Goal: Task Accomplishment & Management: Manage account settings

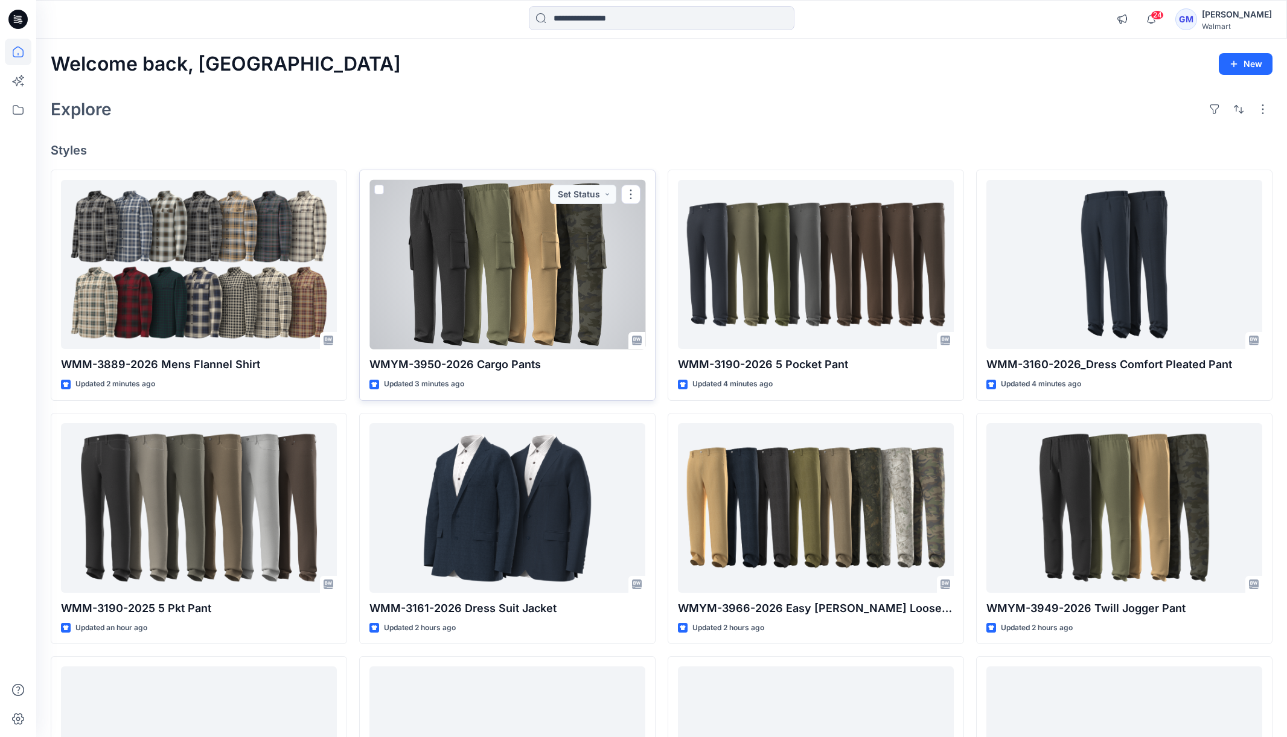
click at [508, 235] on div at bounding box center [507, 265] width 276 height 170
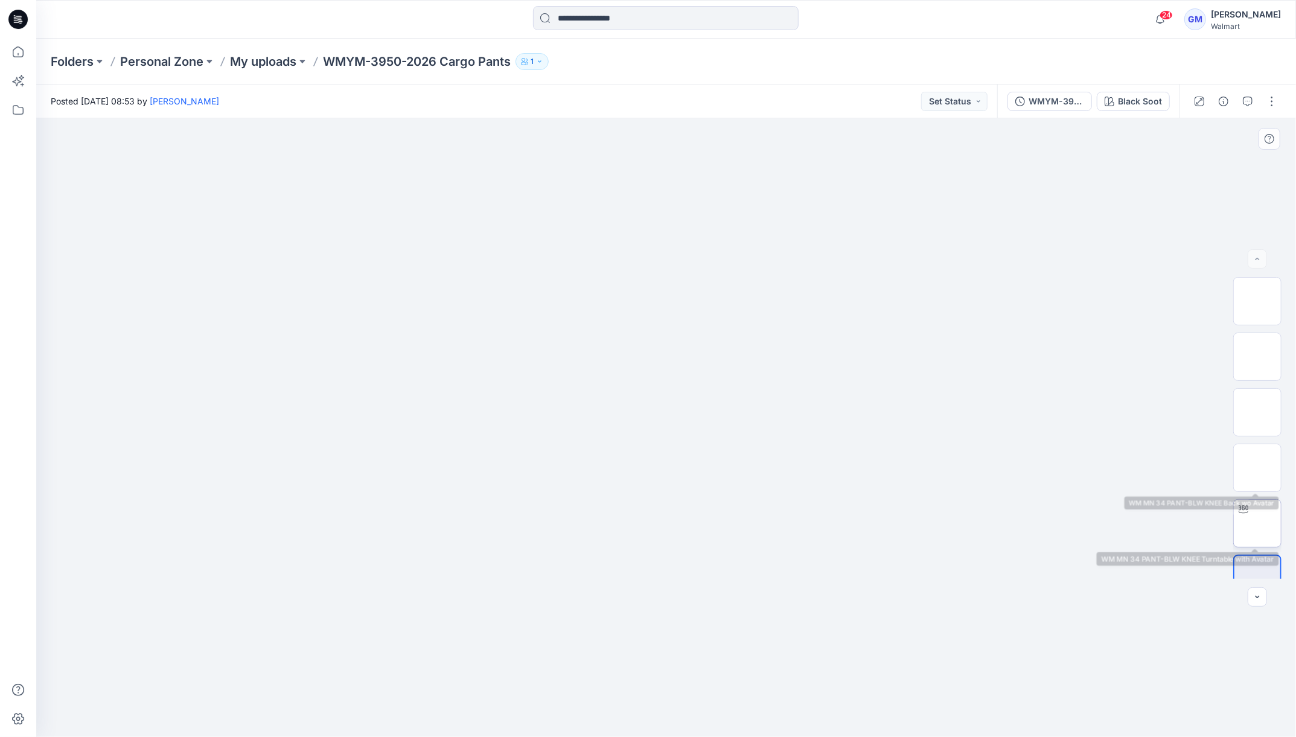
click at [1257, 523] on img at bounding box center [1257, 523] width 0 height 0
drag, startPoint x: 671, startPoint y: 724, endPoint x: 658, endPoint y: 700, distance: 27.0
click at [650, 703] on div at bounding box center [666, 427] width 1260 height 619
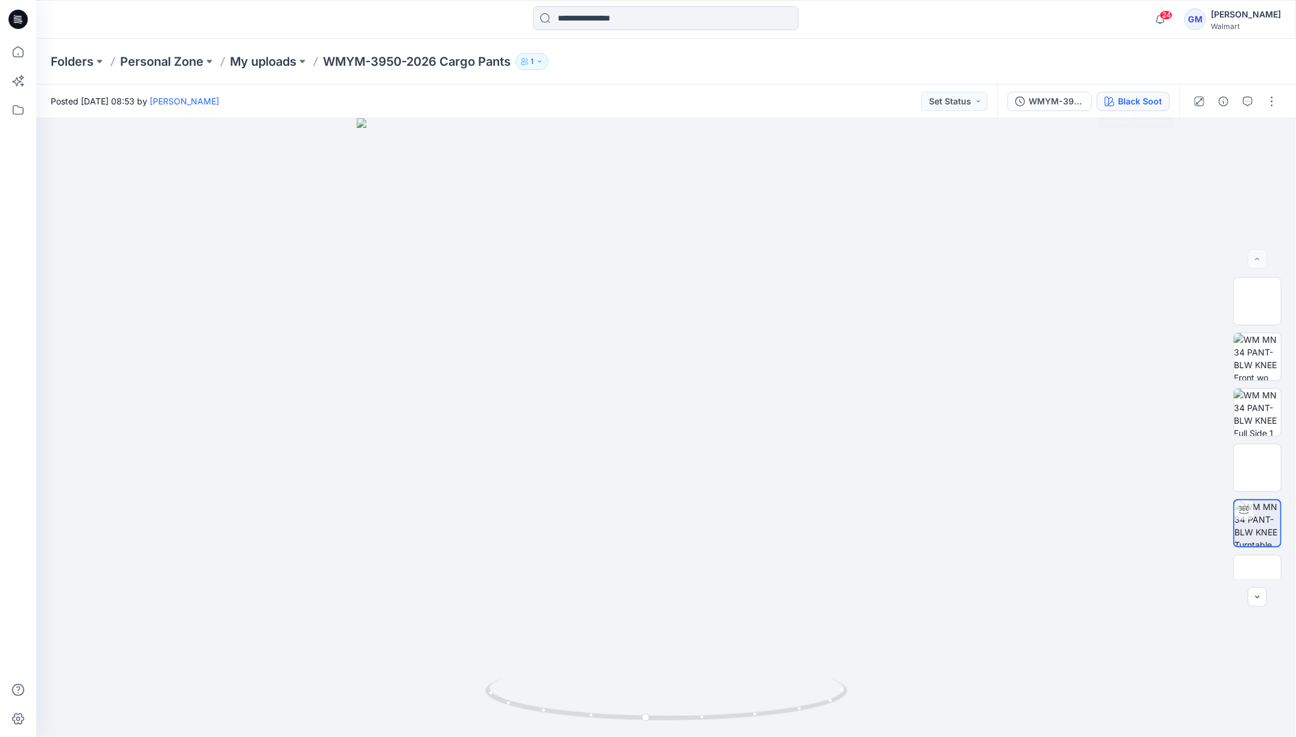
click at [1149, 109] on button "Black Soot" at bounding box center [1133, 101] width 73 height 19
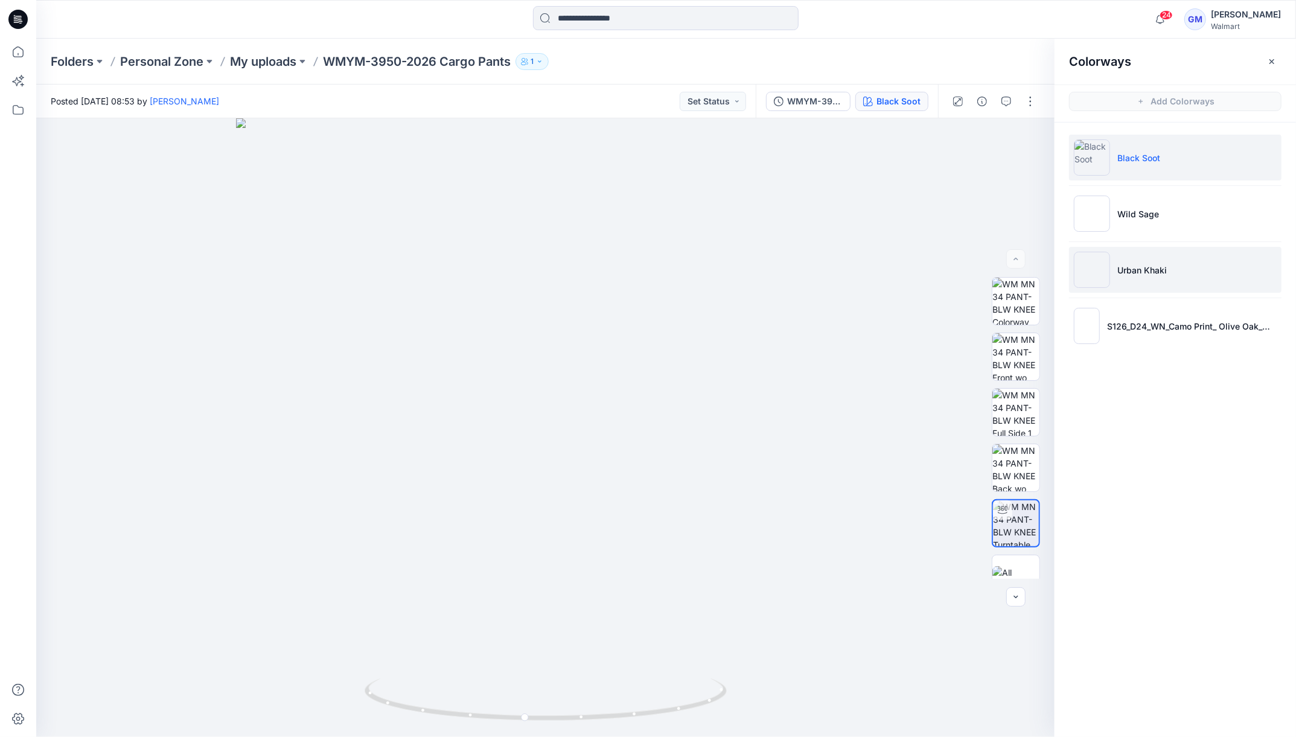
click at [1159, 253] on li "Urban Khaki" at bounding box center [1175, 270] width 212 height 46
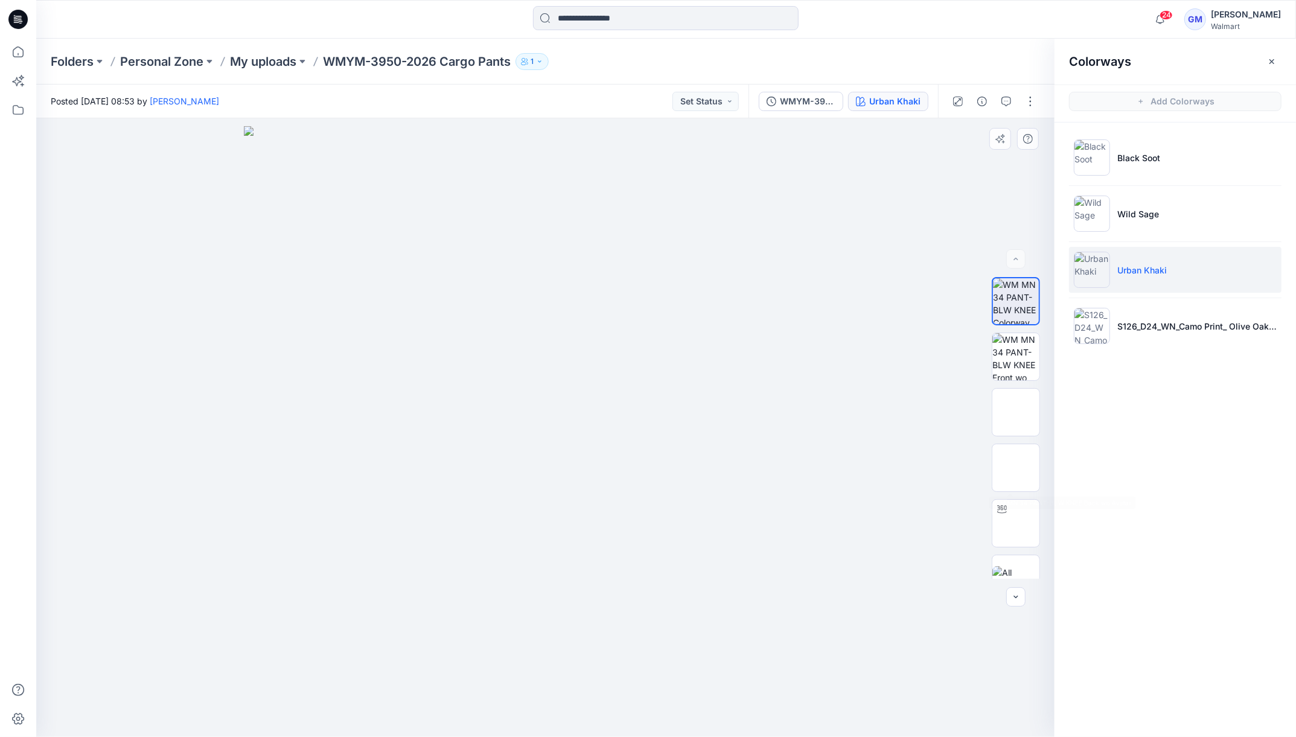
click at [998, 497] on div at bounding box center [1016, 428] width 48 height 302
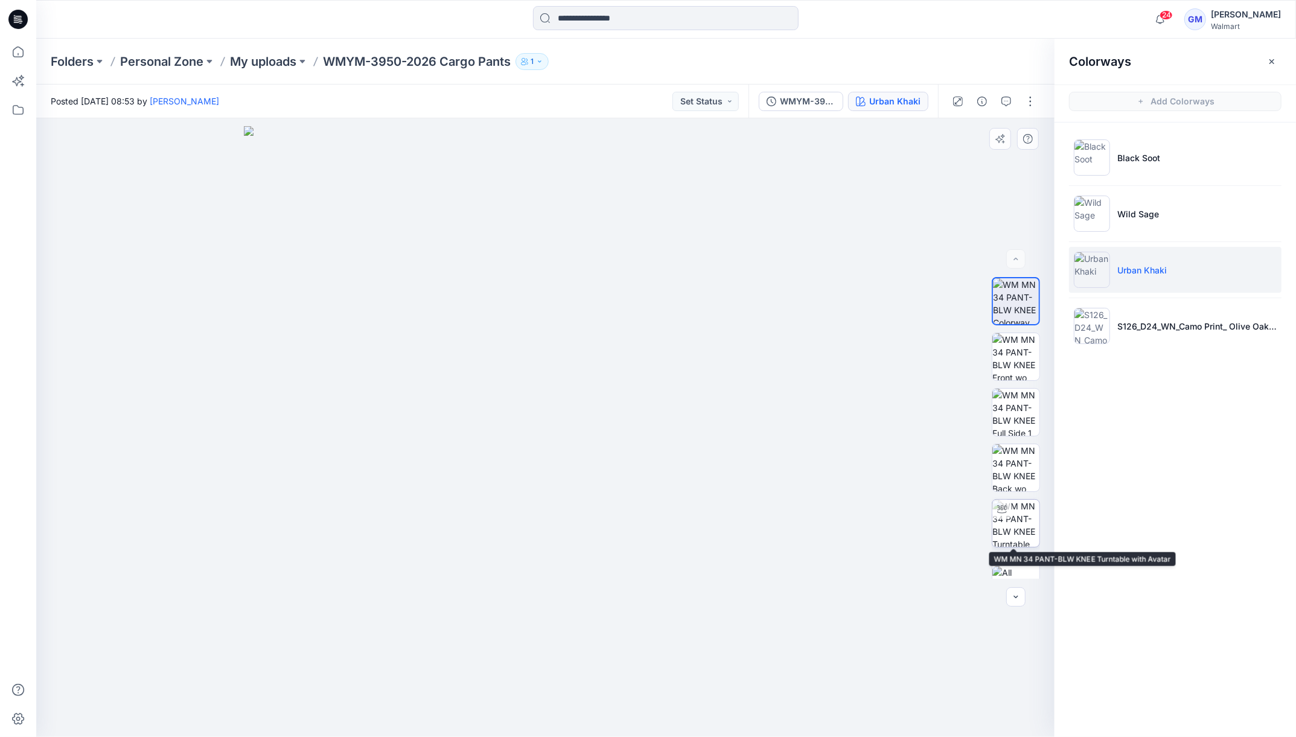
click at [1018, 512] on img at bounding box center [1015, 523] width 47 height 47
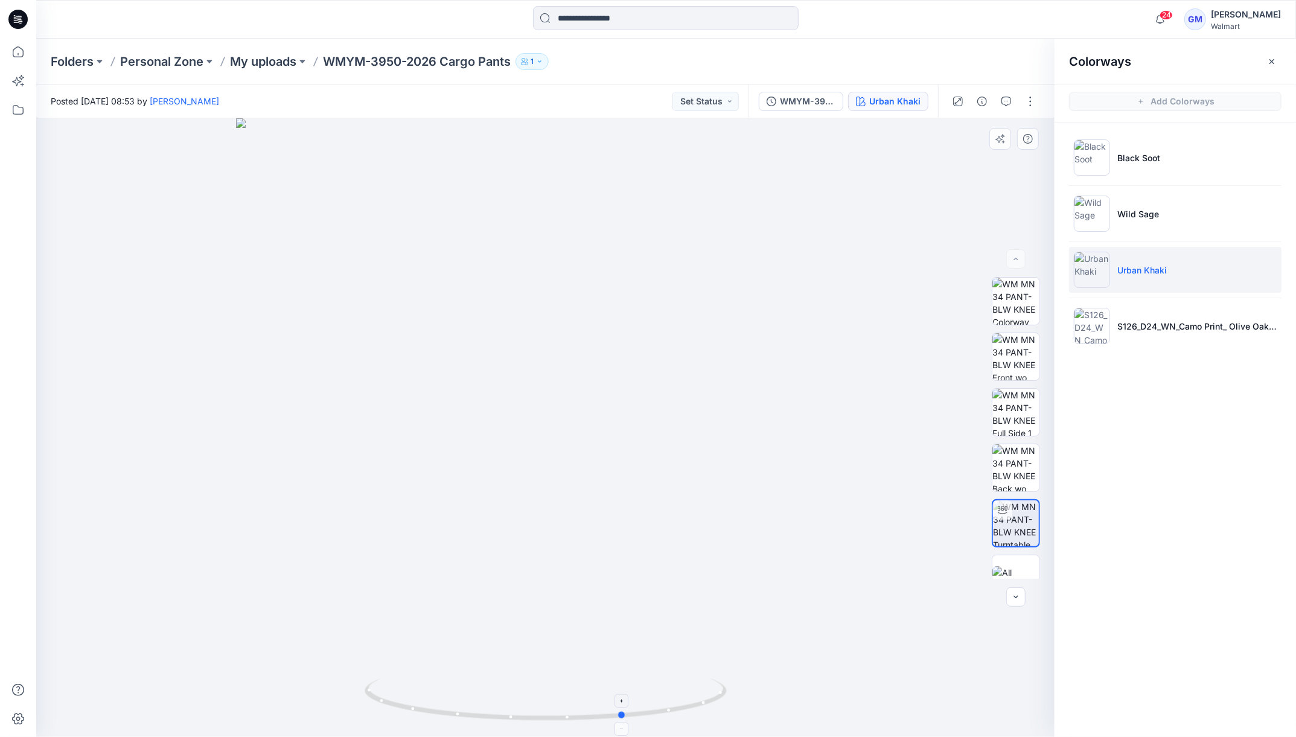
drag, startPoint x: 554, startPoint y: 727, endPoint x: 655, endPoint y: 712, distance: 102.5
click at [655, 712] on div at bounding box center [545, 427] width 1018 height 619
drag, startPoint x: 628, startPoint y: 720, endPoint x: 541, endPoint y: 721, distance: 86.9
click at [541, 721] on icon at bounding box center [547, 700] width 365 height 45
click at [1155, 311] on li "S126_D24_WN_Camo Print_ Olive Oak_M24263E_50Larger" at bounding box center [1175, 326] width 212 height 46
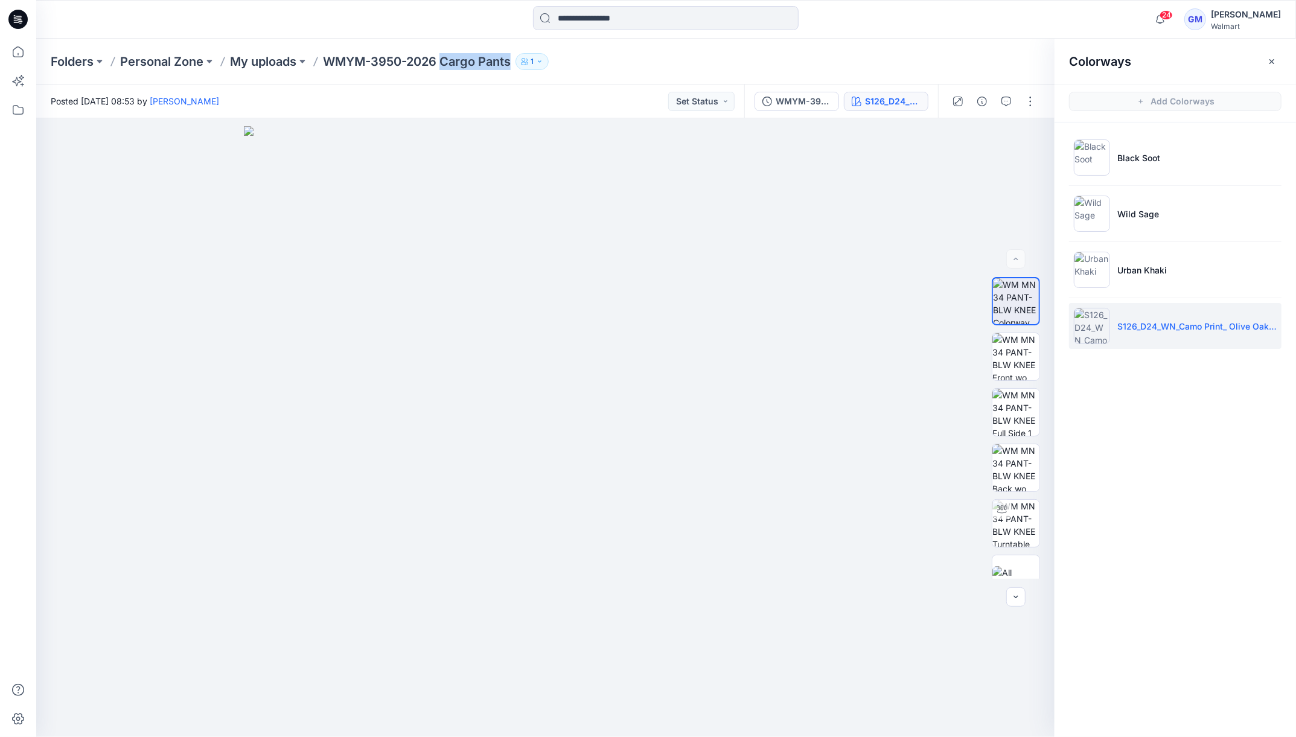
drag, startPoint x: 445, startPoint y: 62, endPoint x: 516, endPoint y: 59, distance: 70.7
click at [516, 59] on div "Folders Personal Zone My uploads WMYM-3950-2026 Cargo Pants 1" at bounding box center [619, 61] width 1137 height 17
copy p "Cargo Pants"
click at [980, 97] on icon "button" at bounding box center [982, 102] width 10 height 10
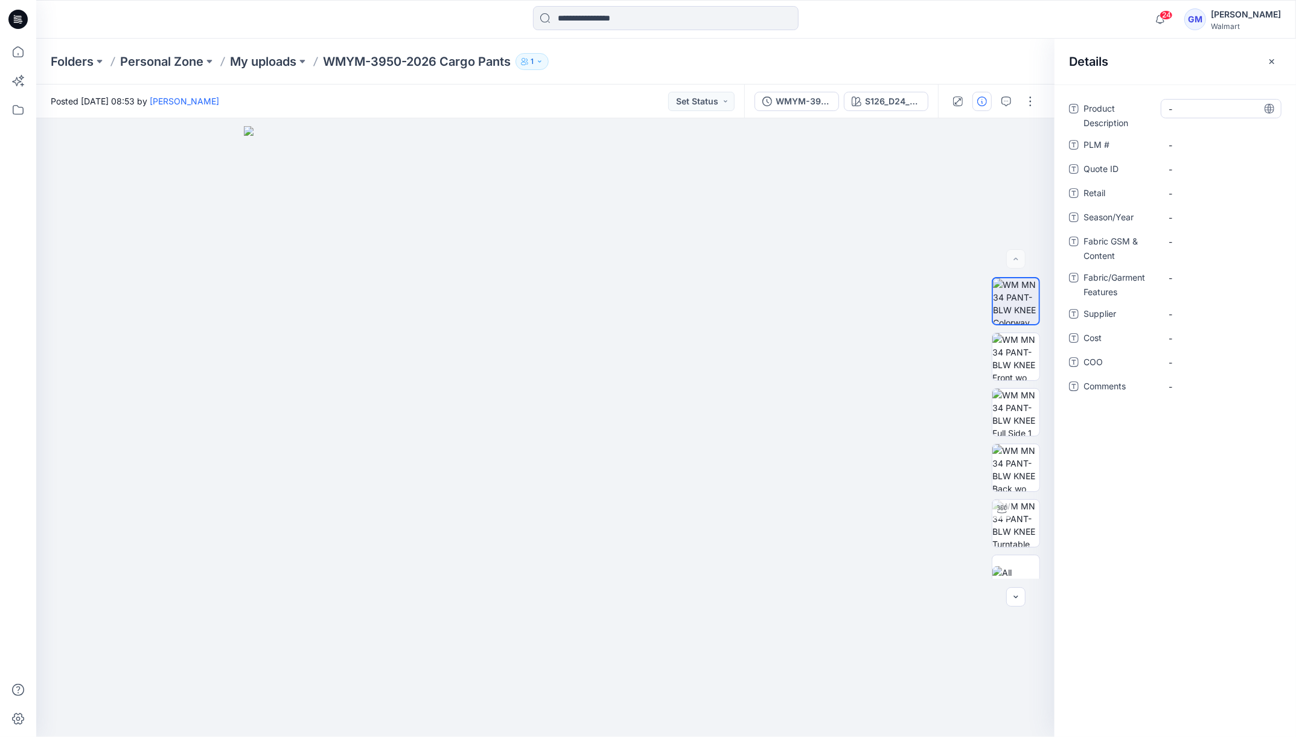
click at [1197, 109] on Description "-" at bounding box center [1221, 109] width 105 height 13
type textarea "**********"
click at [1212, 202] on div "Product Description Cargo Pants PLM # - Quote ID - Retail - Season/Year - Fabri…" at bounding box center [1175, 254] width 212 height 311
click at [1208, 216] on span "-" at bounding box center [1221, 217] width 105 height 13
type textarea "**********"
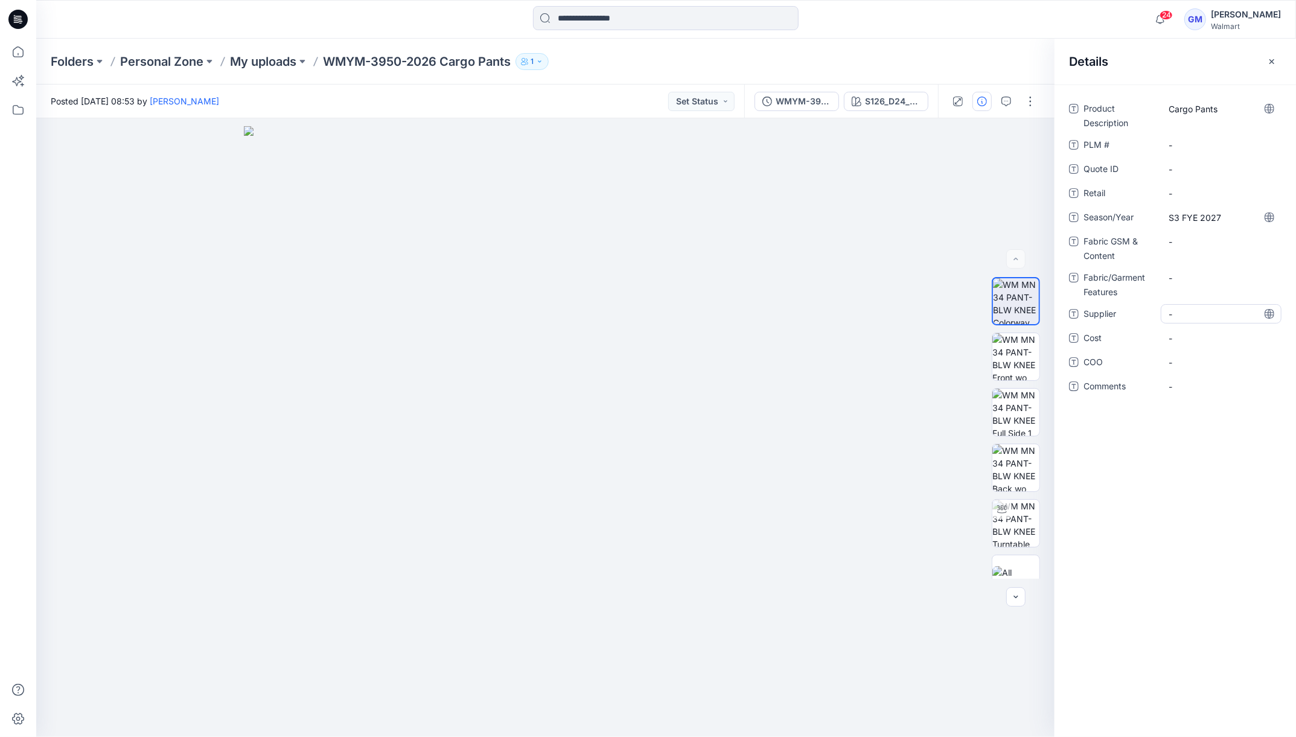
click at [1216, 318] on span "-" at bounding box center [1221, 314] width 105 height 13
type textarea "****"
click at [1211, 358] on span "-" at bounding box center [1221, 362] width 105 height 13
type textarea "**"
click at [251, 65] on p "My uploads" at bounding box center [263, 61] width 66 height 17
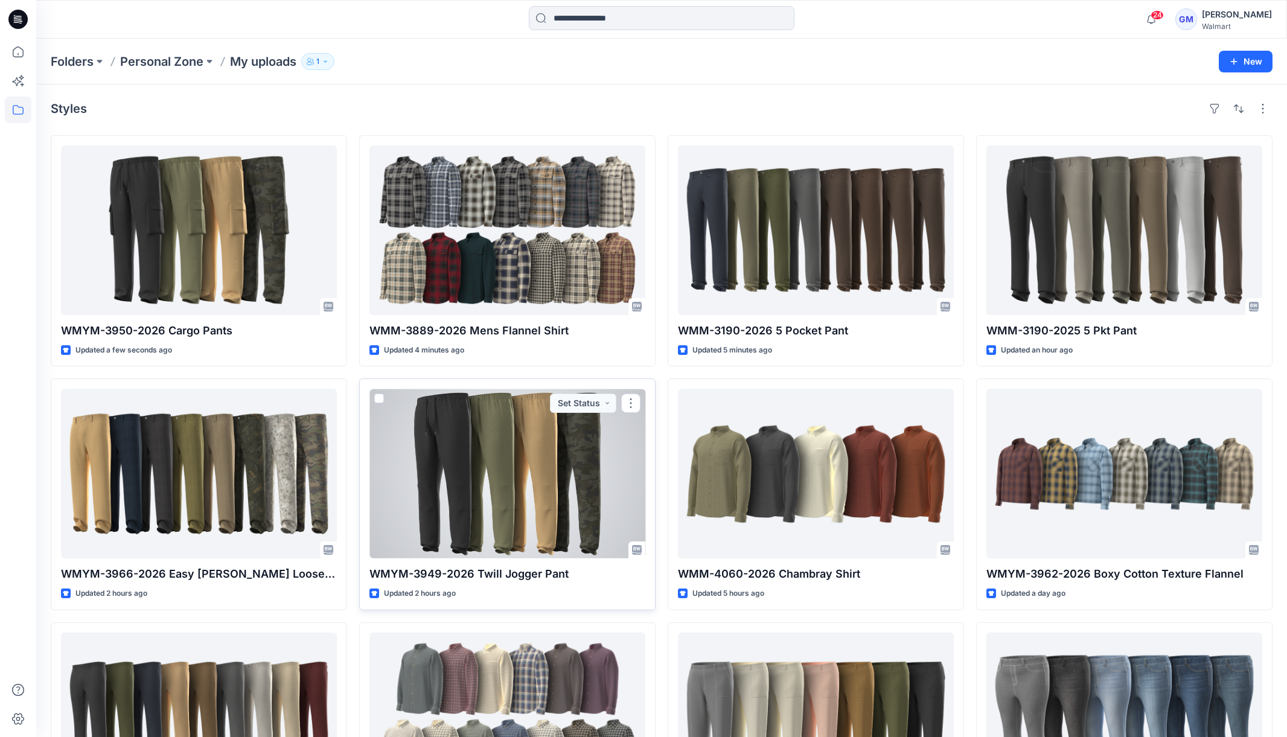
click at [544, 523] on div at bounding box center [507, 474] width 276 height 170
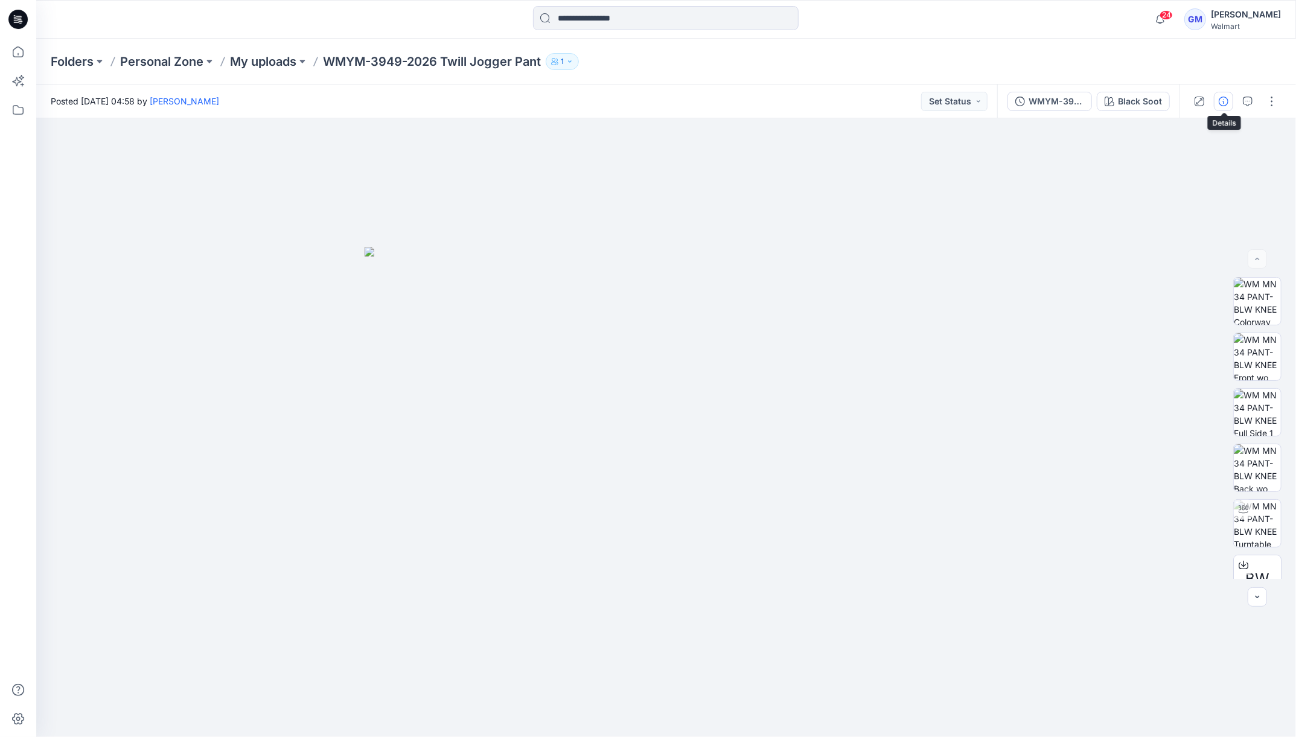
click at [1222, 98] on icon "button" at bounding box center [1224, 102] width 10 height 10
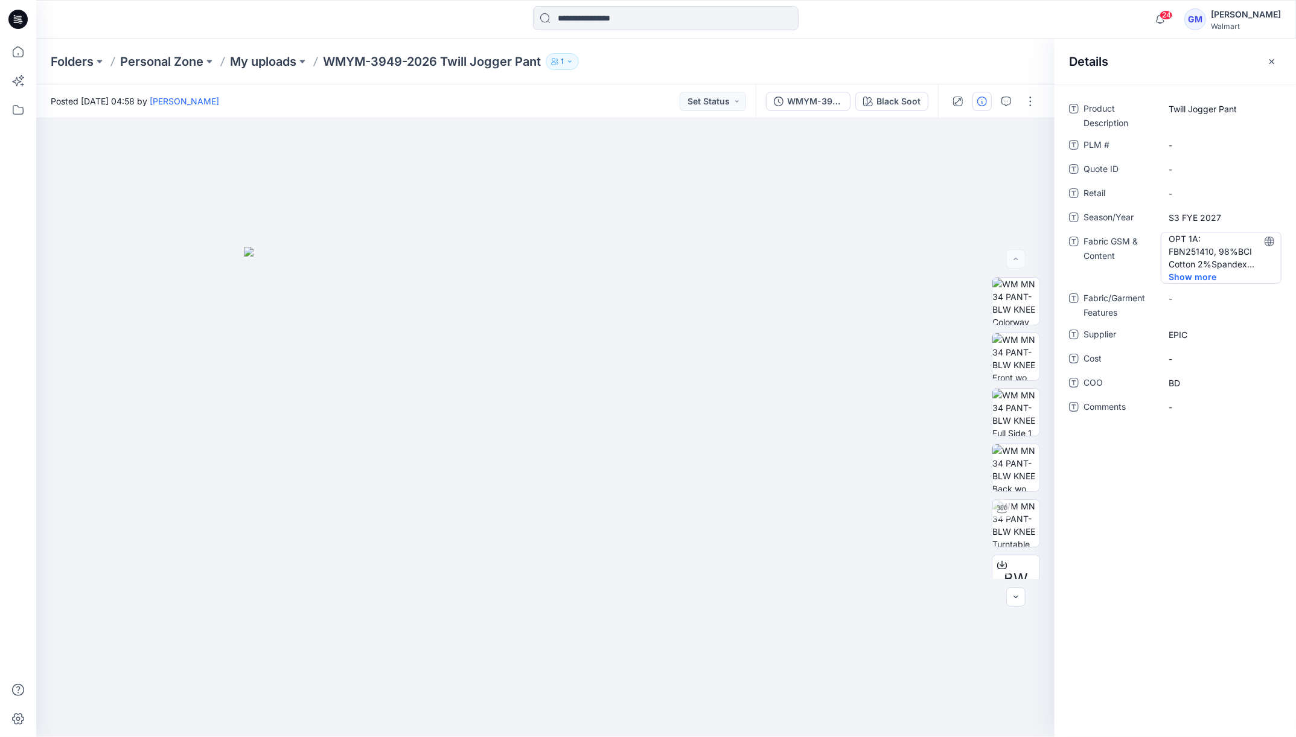
click at [1188, 270] on span "Show more" at bounding box center [1200, 276] width 63 height 13
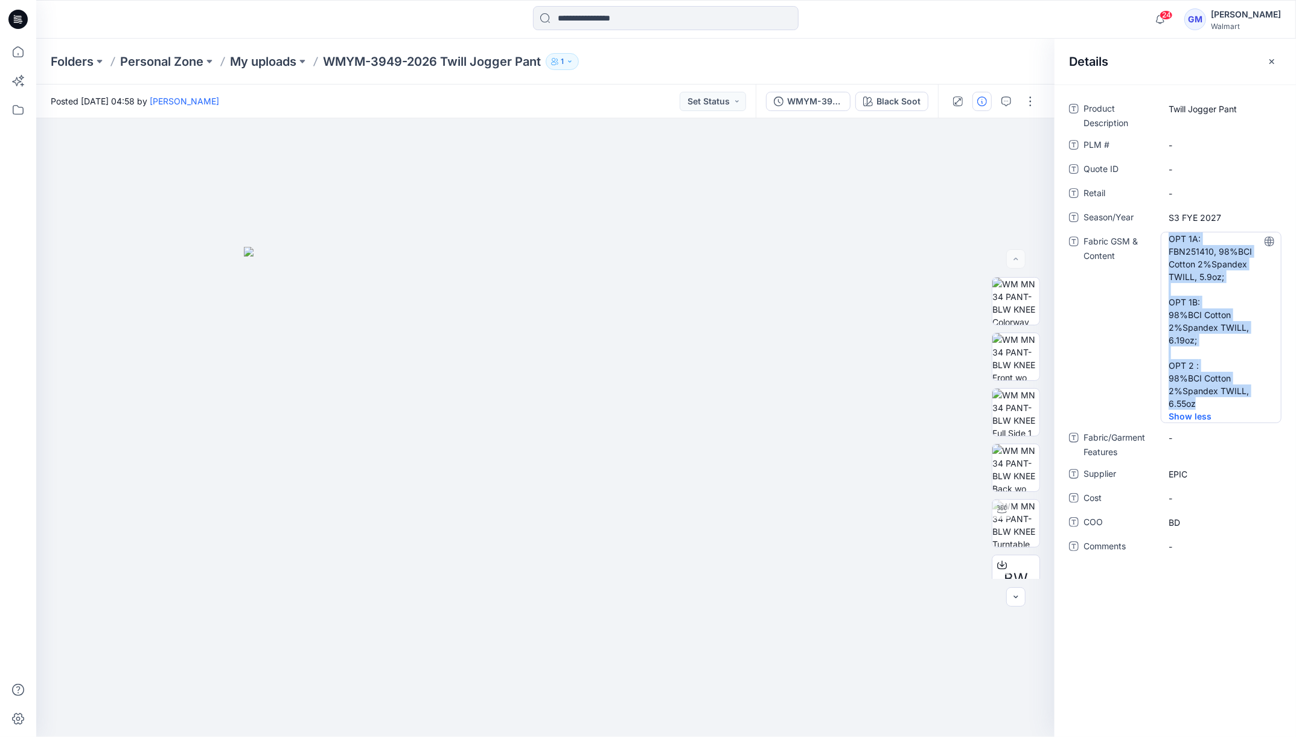
drag, startPoint x: 1171, startPoint y: 235, endPoint x: 1228, endPoint y: 401, distance: 174.8
click at [1228, 401] on Content "OPT 1A: FBN251410, 98%BCI Cotton 2%Spandex TWILL, 5.9oz; OPT 1B: 98%BCI Cotton …" at bounding box center [1221, 320] width 105 height 177
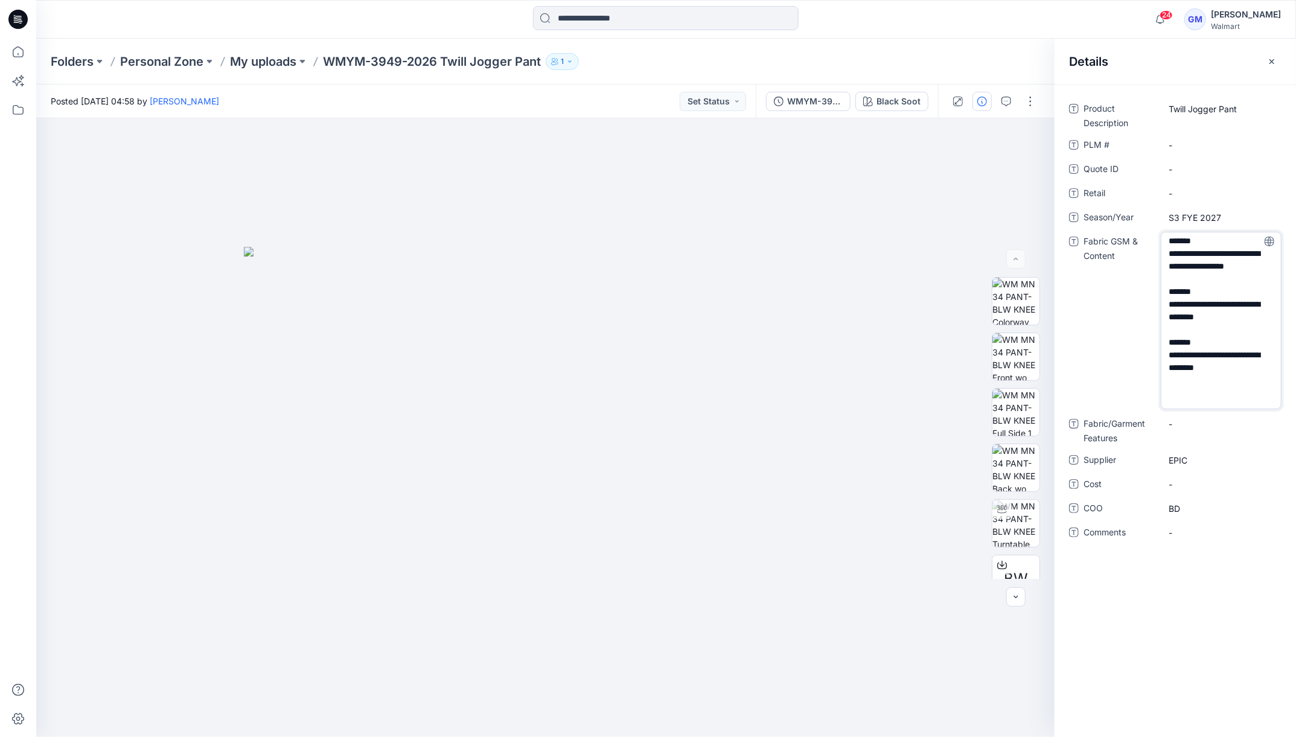
click at [1225, 315] on textarea "**********" at bounding box center [1221, 320] width 121 height 177
click at [565, 114] on div "Posted [DATE] 04:58 by [PERSON_NAME] Set Status" at bounding box center [395, 101] width 719 height 33
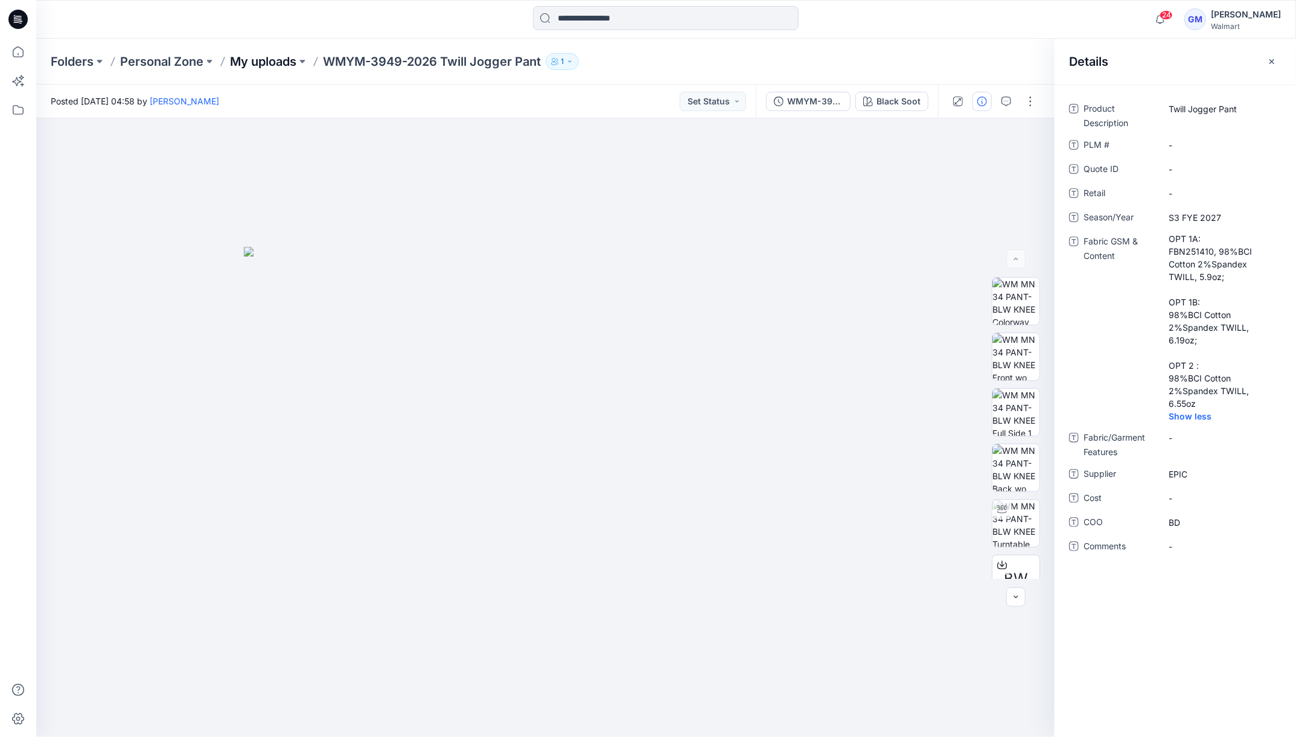
click at [282, 66] on p "My uploads" at bounding box center [263, 61] width 66 height 17
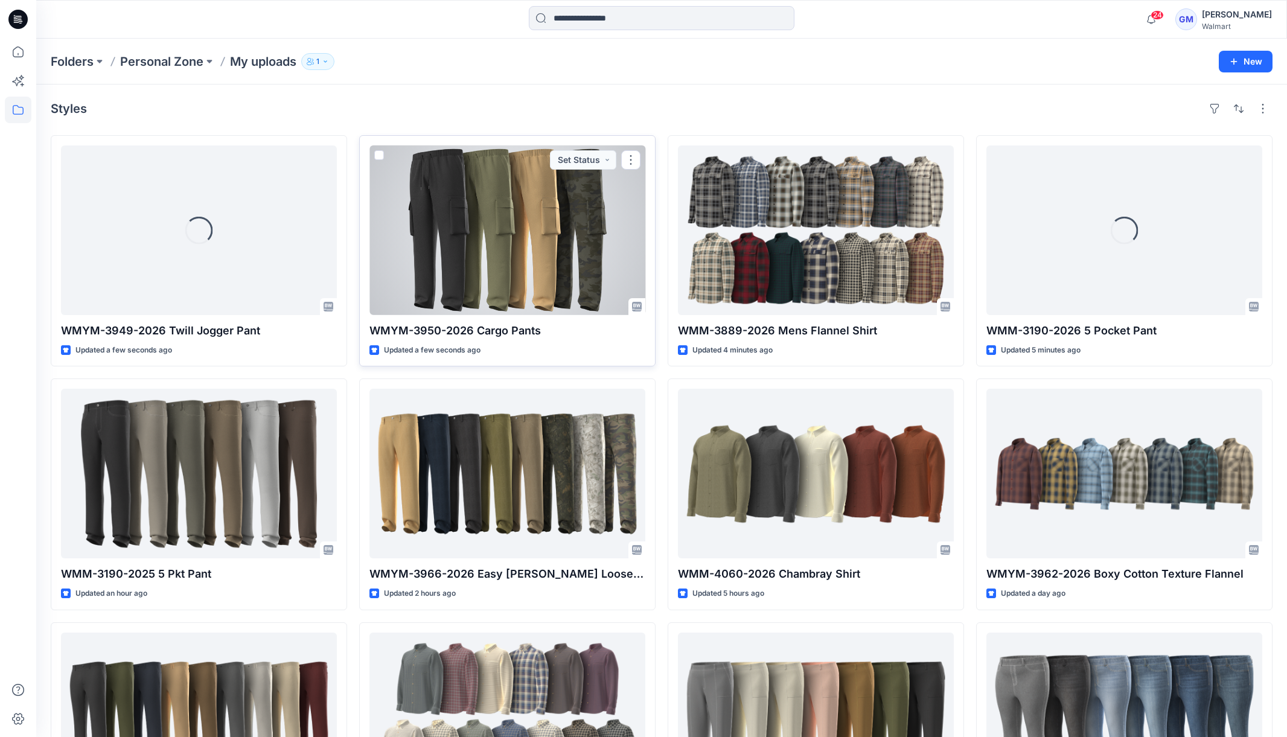
click at [531, 225] on div at bounding box center [507, 230] width 276 height 170
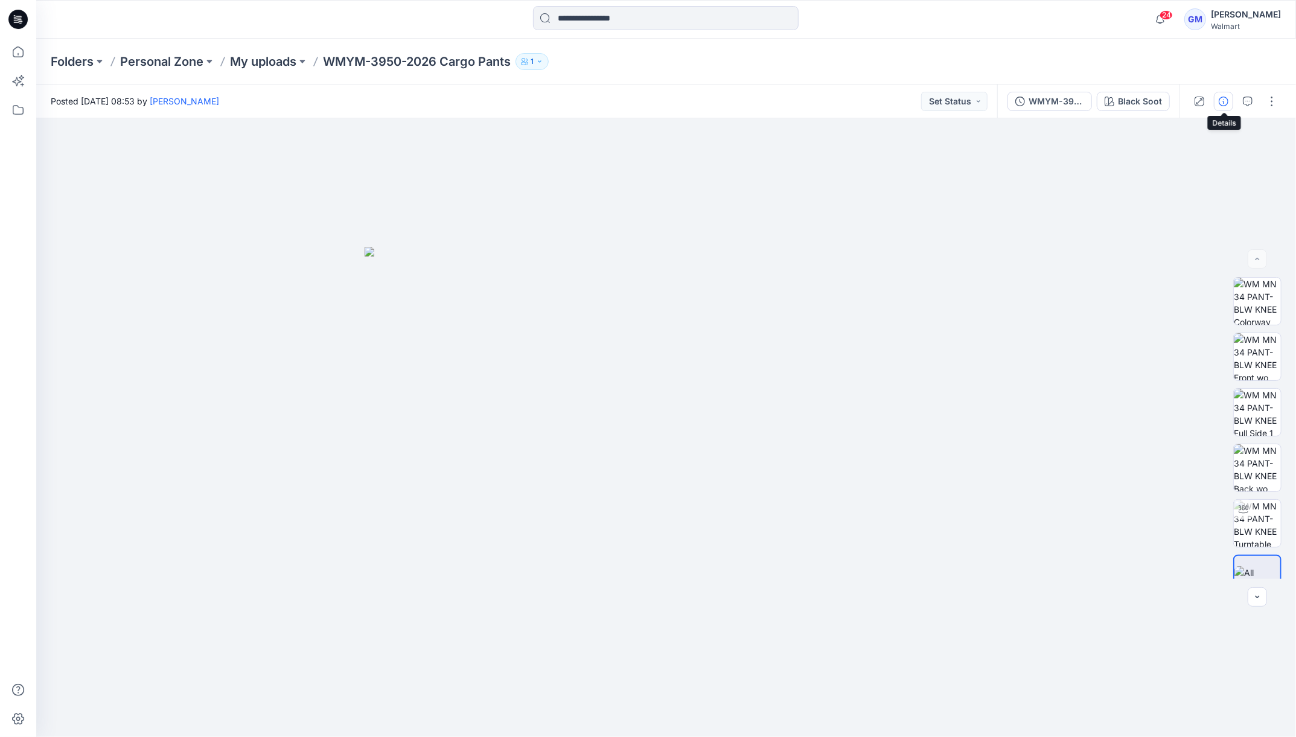
click at [1228, 102] on icon "button" at bounding box center [1224, 102] width 10 height 10
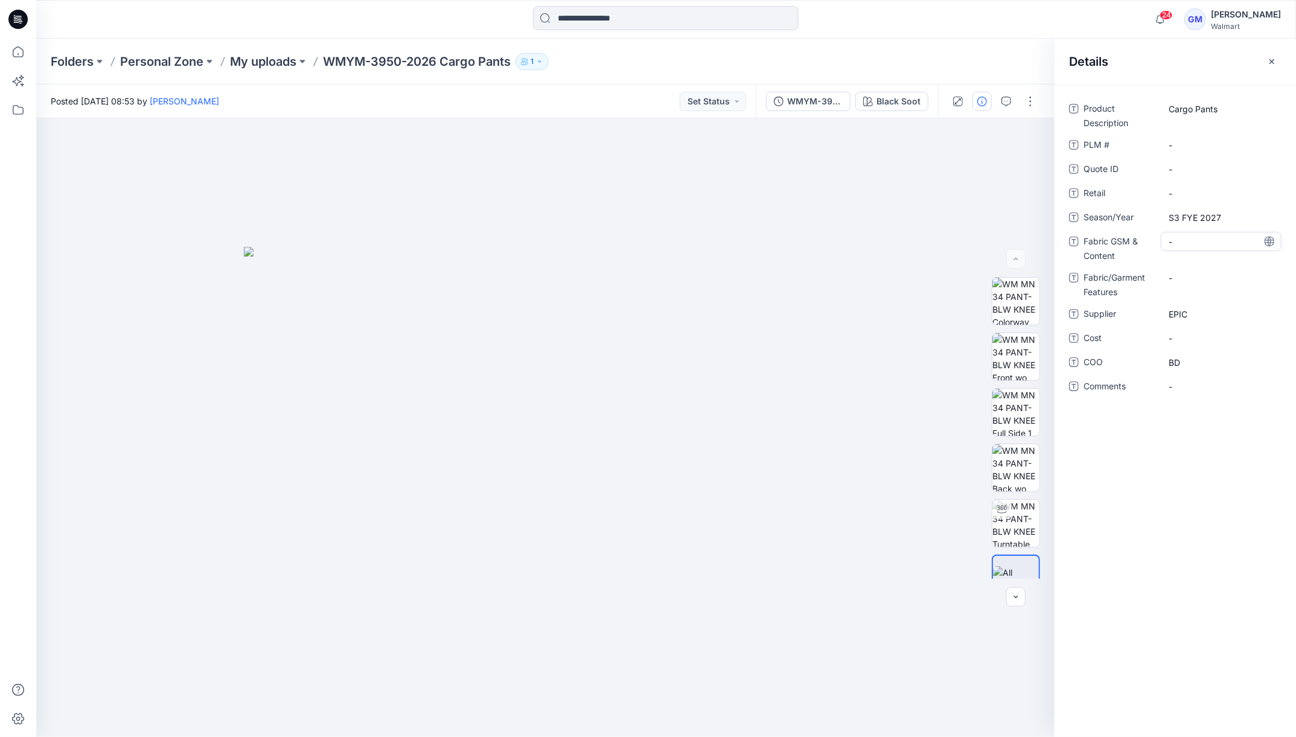
click at [1201, 236] on Content "-" at bounding box center [1221, 241] width 105 height 13
type textarea "**********"
click at [595, 42] on div "Folders Personal Zone My uploads WMYM-3950-2026 Cargo Pants 1" at bounding box center [666, 62] width 1260 height 46
click at [1024, 96] on button "button" at bounding box center [1030, 101] width 19 height 19
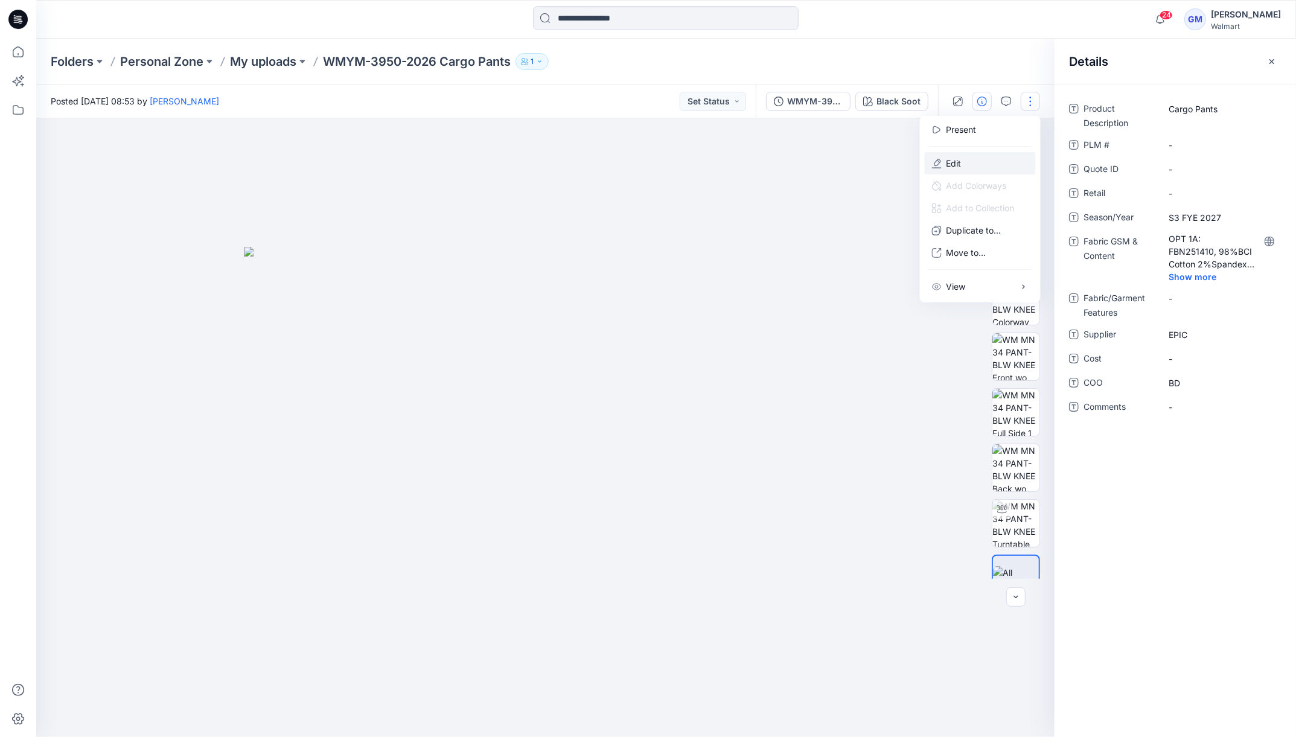
click at [994, 153] on button "Edit" at bounding box center [980, 163] width 111 height 22
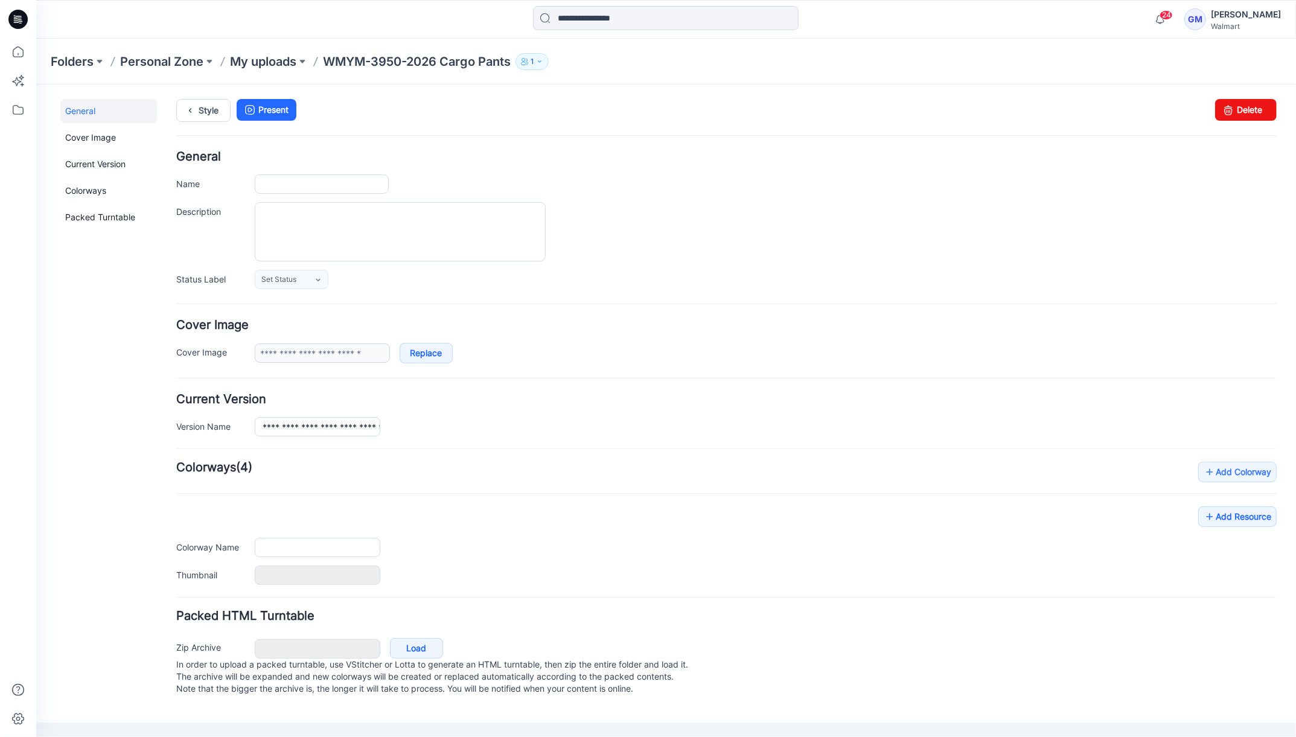
type input "**********"
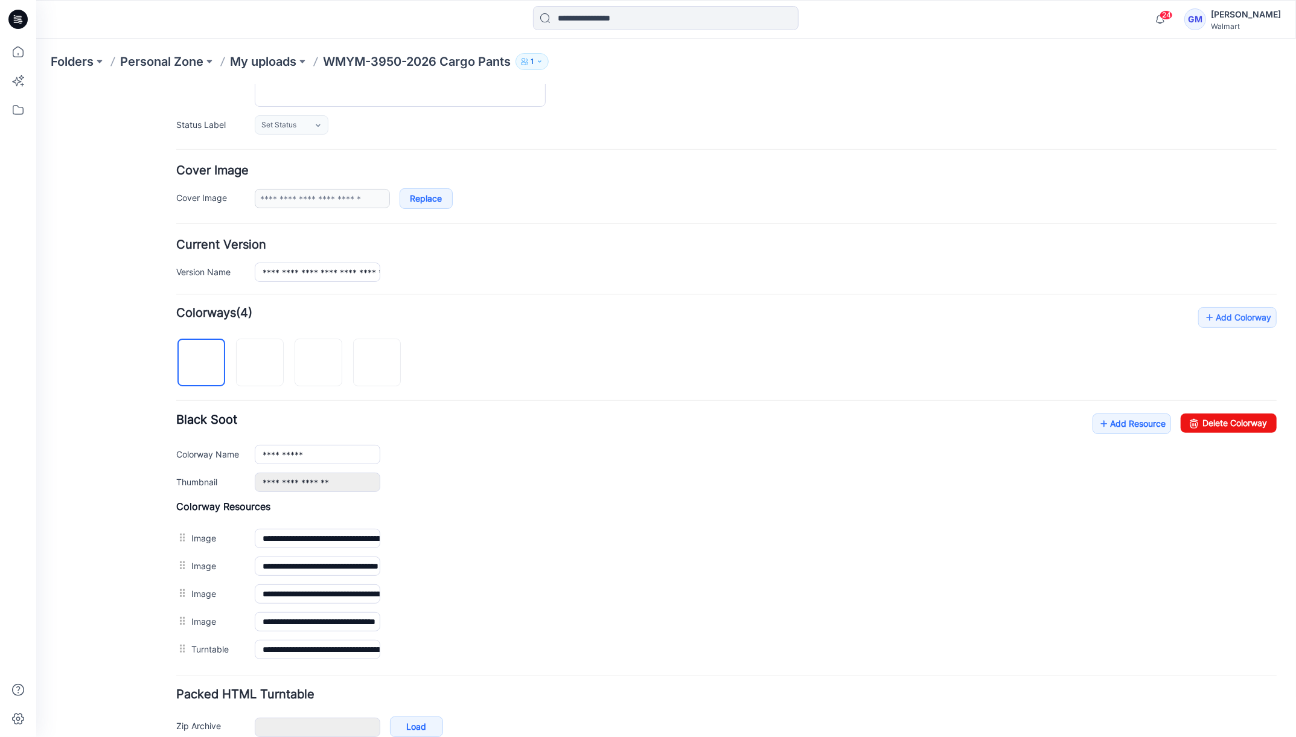
scroll to position [214, 0]
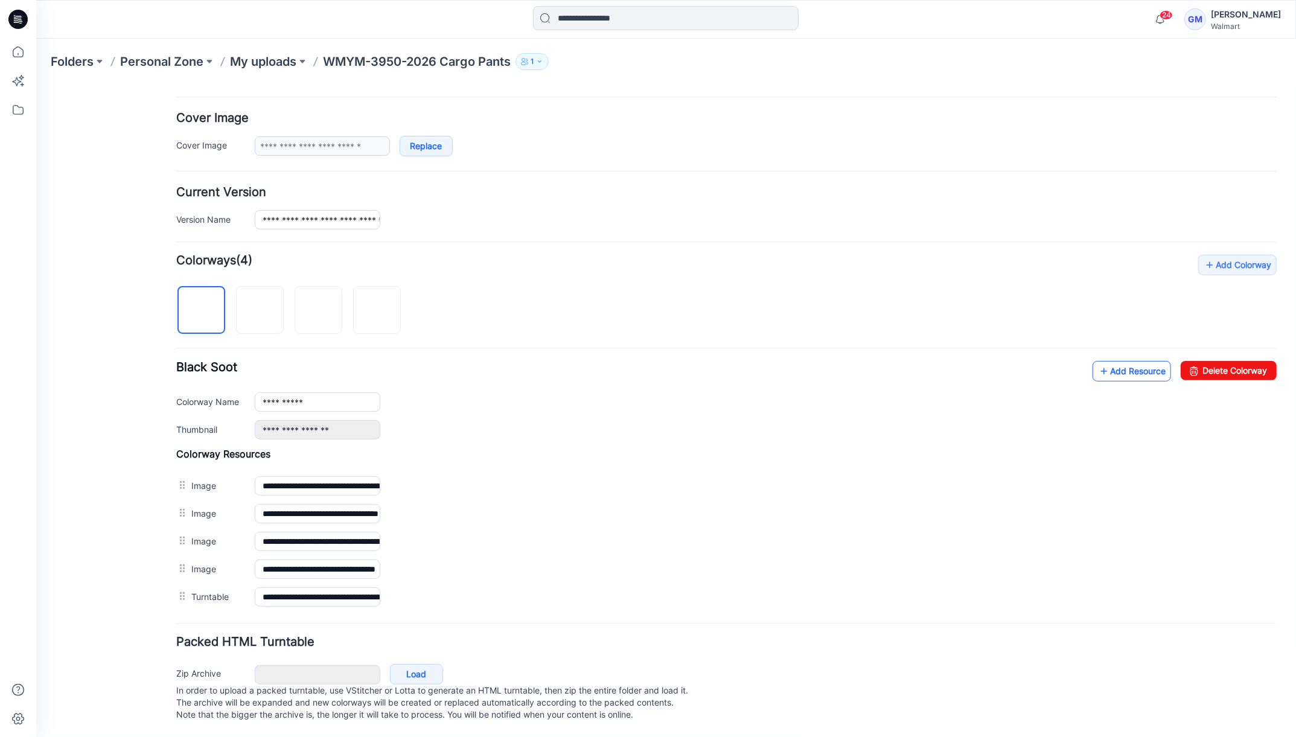
click at [1099, 360] on link "Add Resource" at bounding box center [1131, 370] width 78 height 21
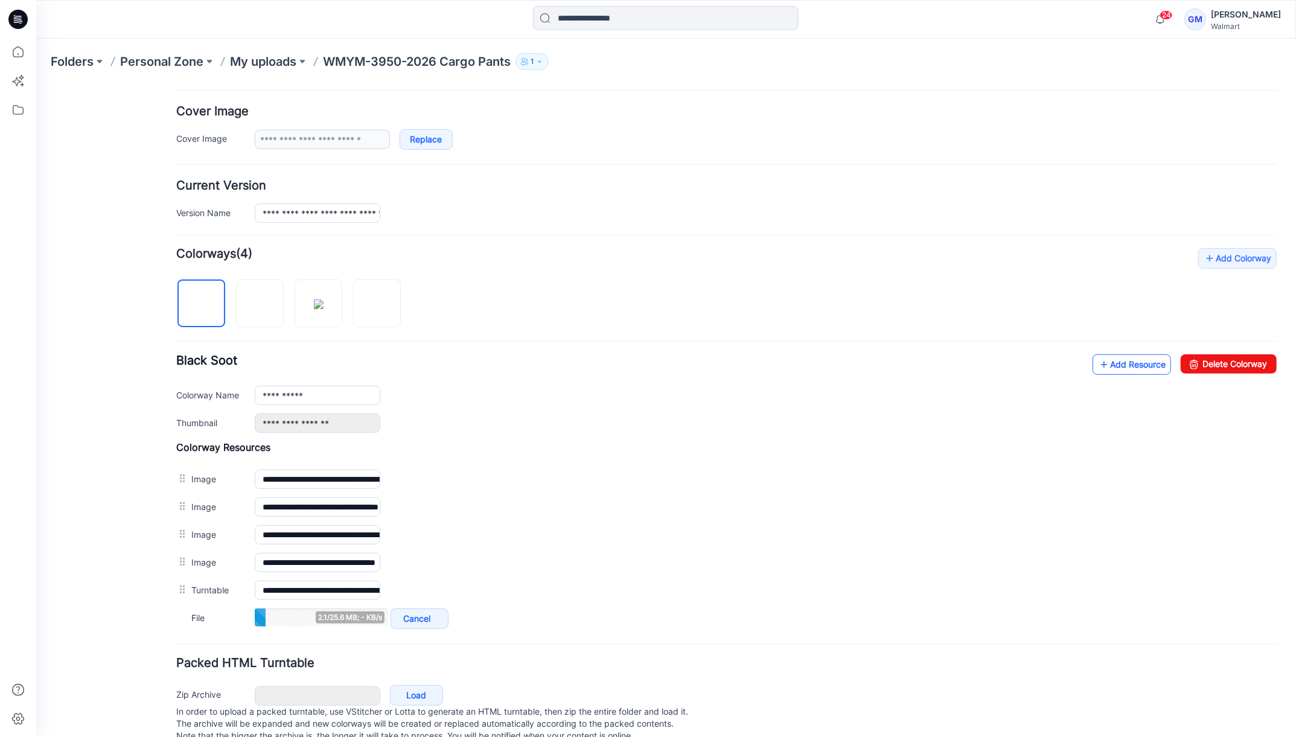
click at [1123, 362] on link "Add Resource" at bounding box center [1131, 364] width 78 height 21
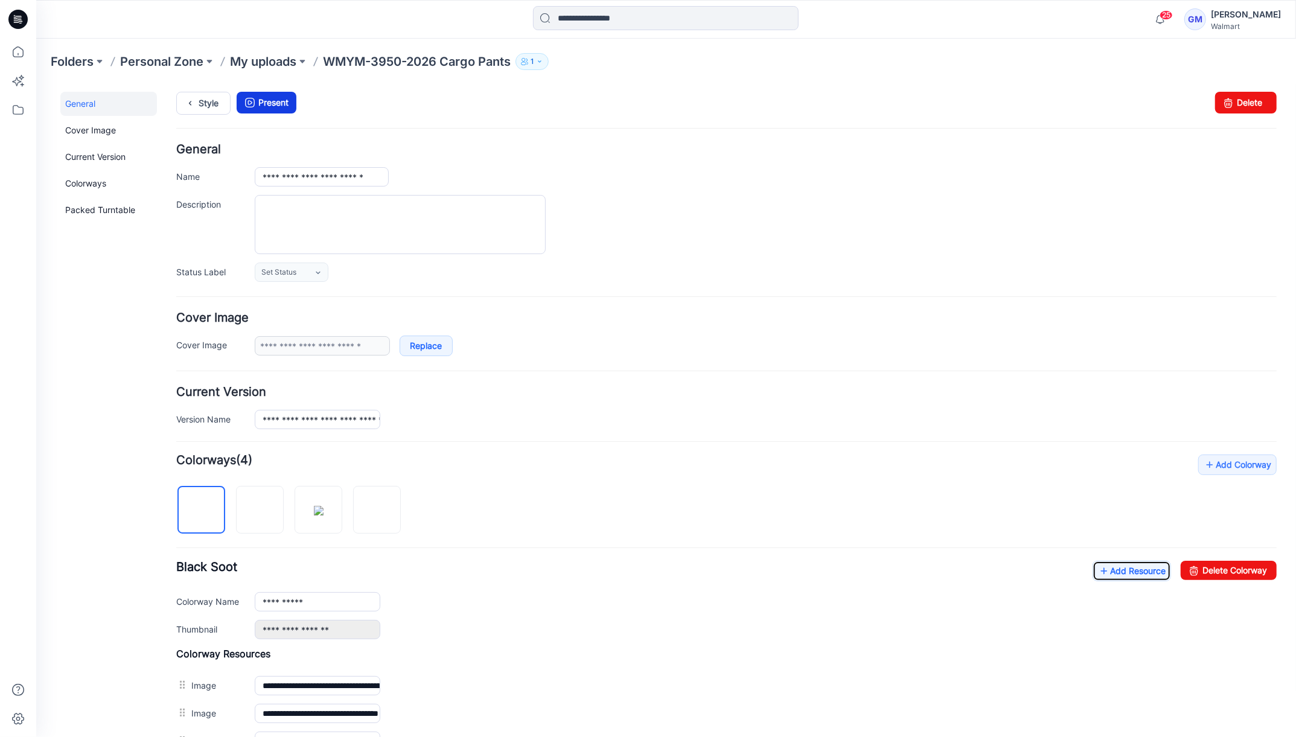
scroll to position [0, 0]
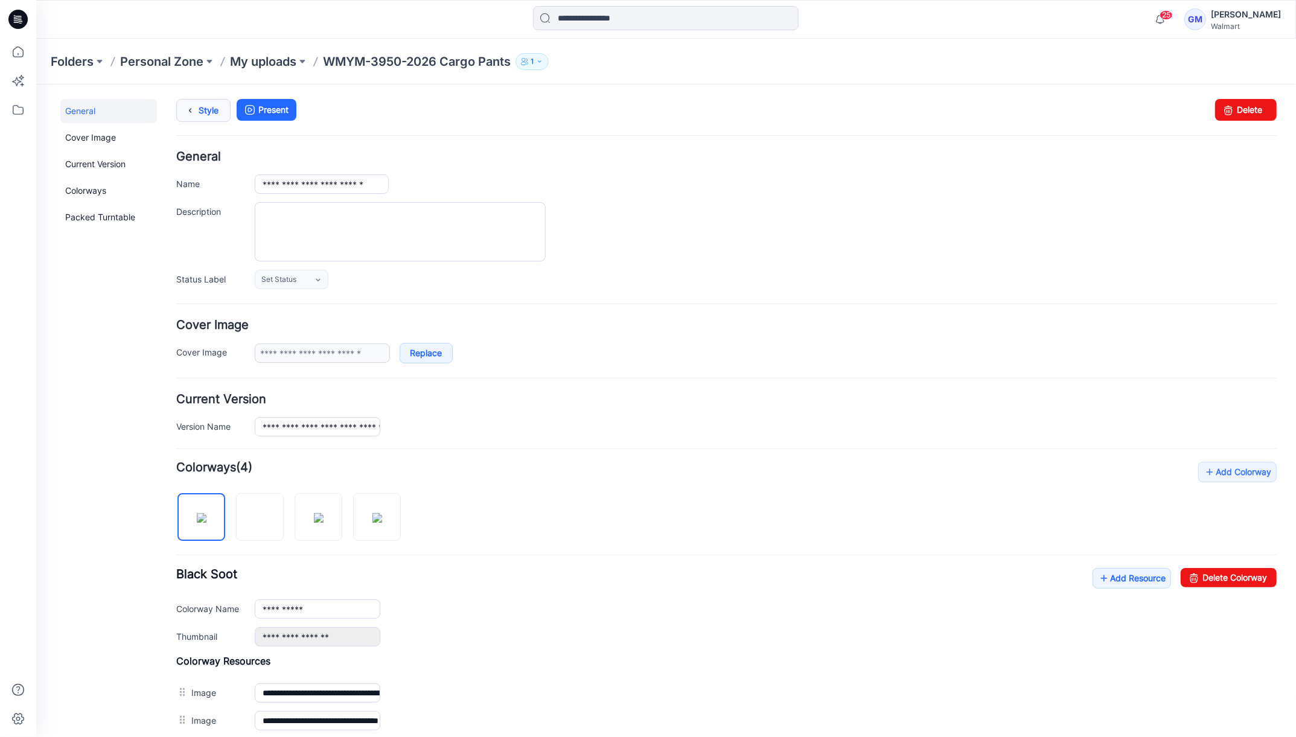
click at [205, 101] on link "Style" at bounding box center [203, 109] width 54 height 23
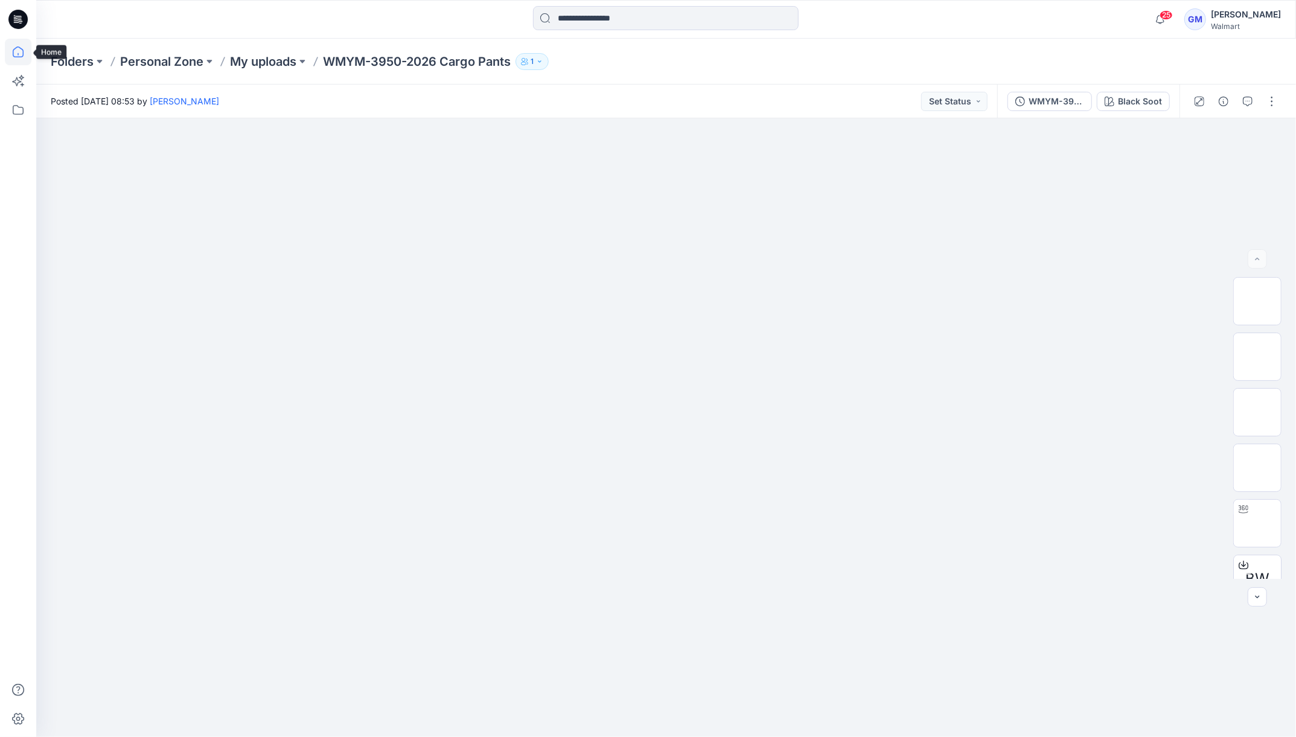
click at [25, 54] on icon at bounding box center [18, 52] width 27 height 27
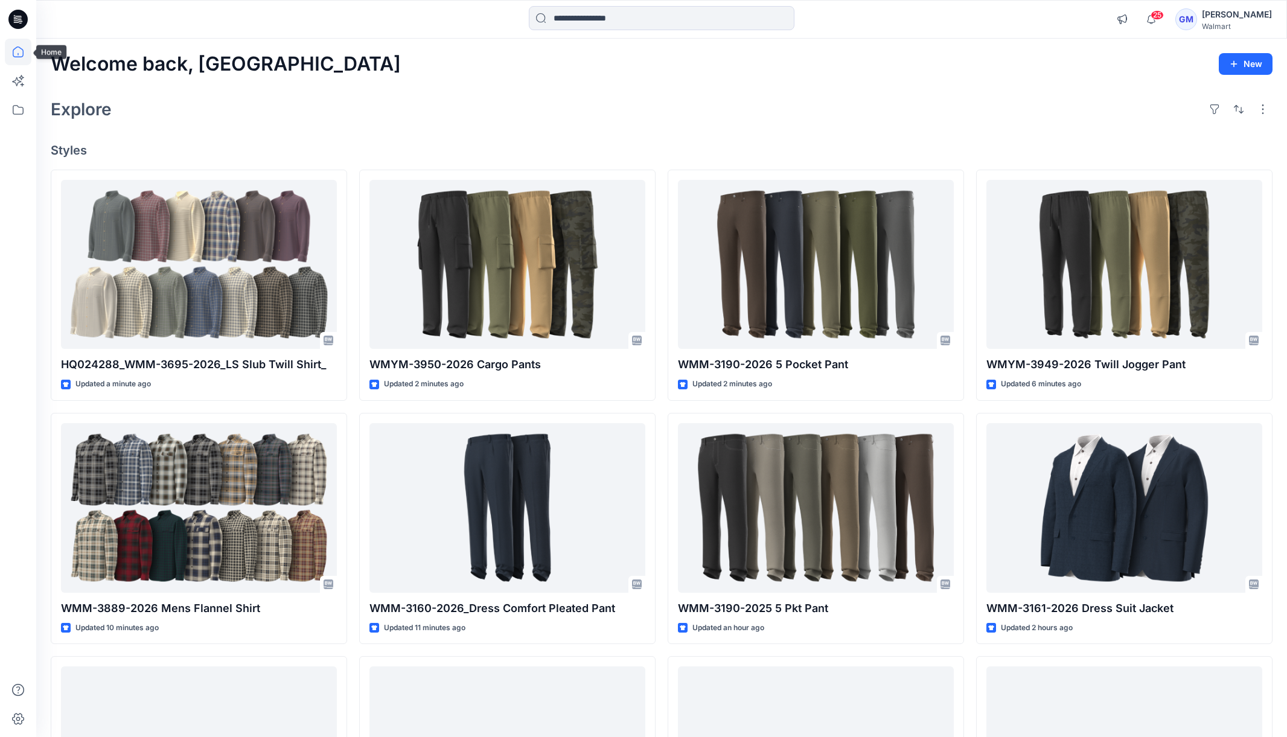
click at [29, 49] on icon at bounding box center [18, 52] width 27 height 27
